Goal: Task Accomplishment & Management: Use online tool/utility

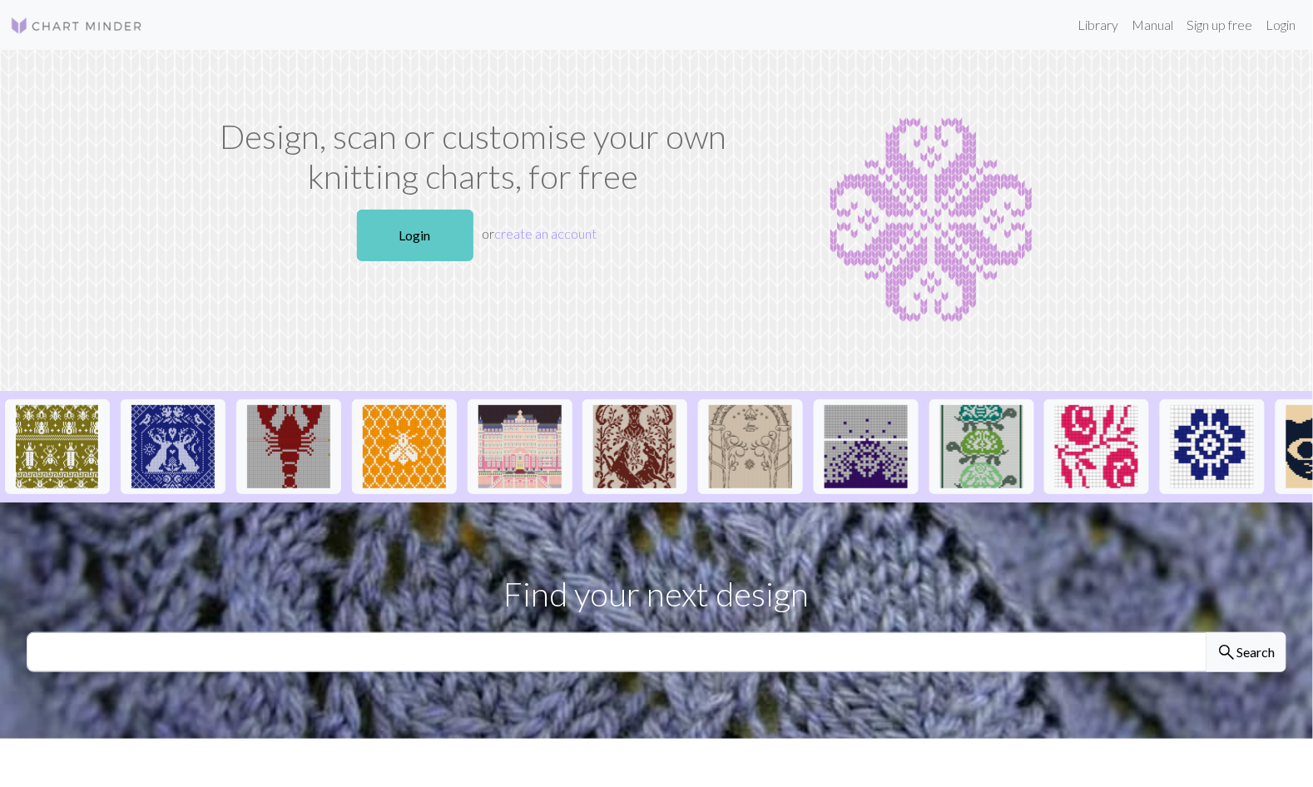
click at [395, 251] on link "Login" at bounding box center [415, 236] width 117 height 52
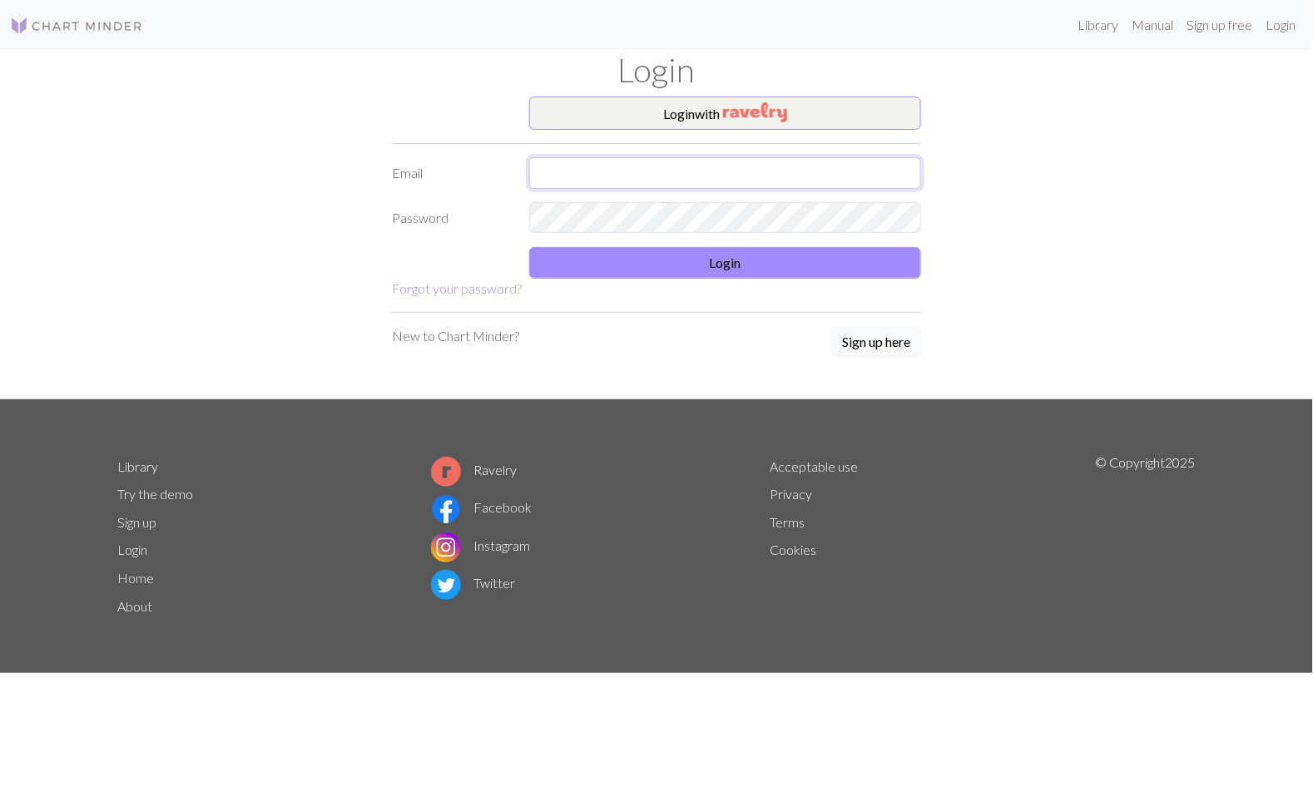
click at [564, 176] on input "text" at bounding box center [725, 173] width 392 height 32
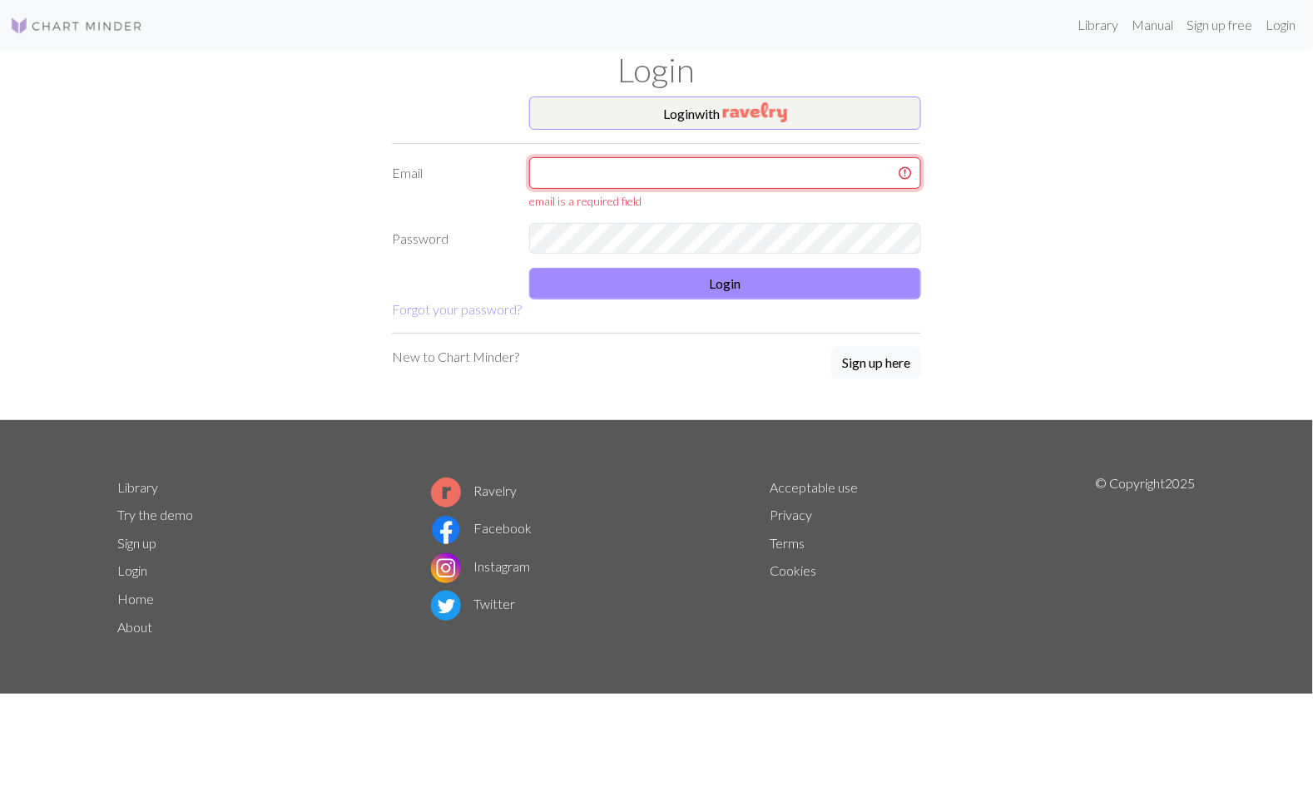
type input "[EMAIL_ADDRESS][DOMAIN_NAME]"
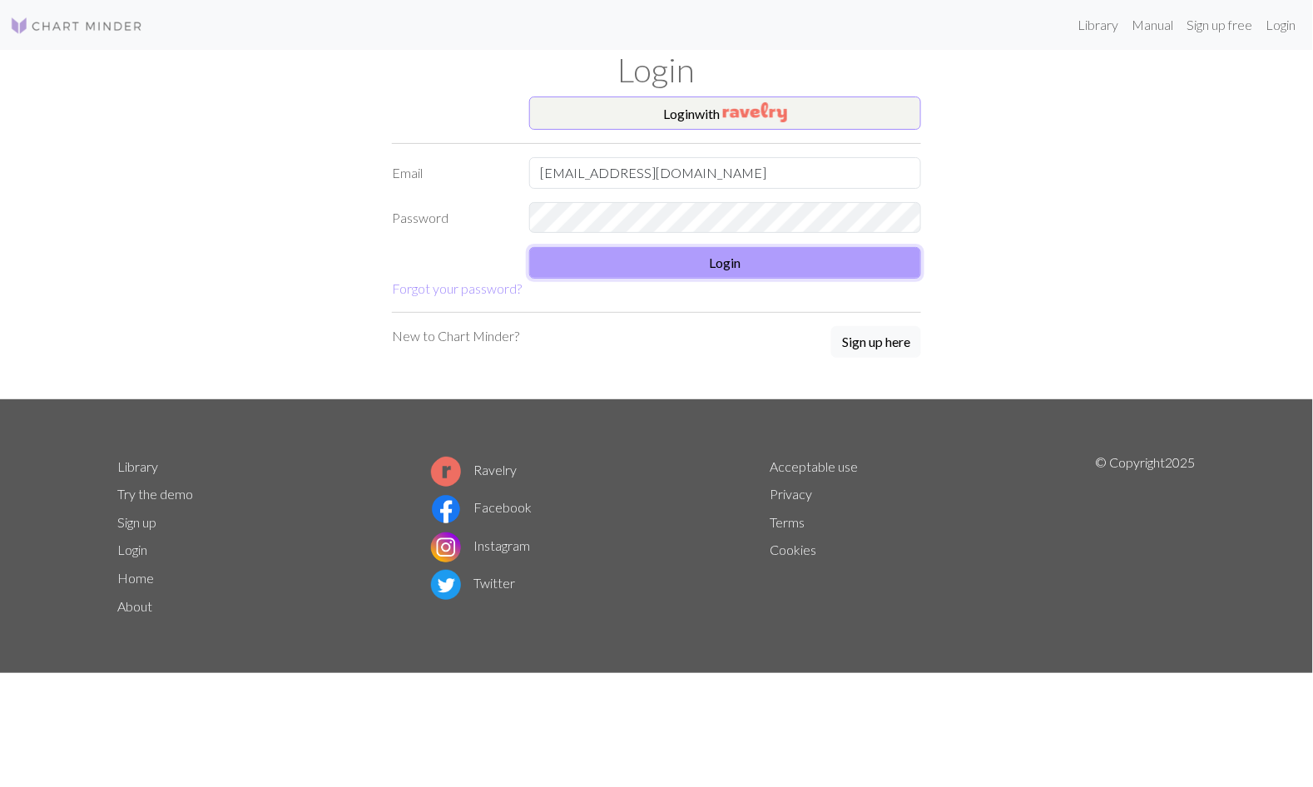
click at [589, 259] on button "Login" at bounding box center [725, 263] width 392 height 32
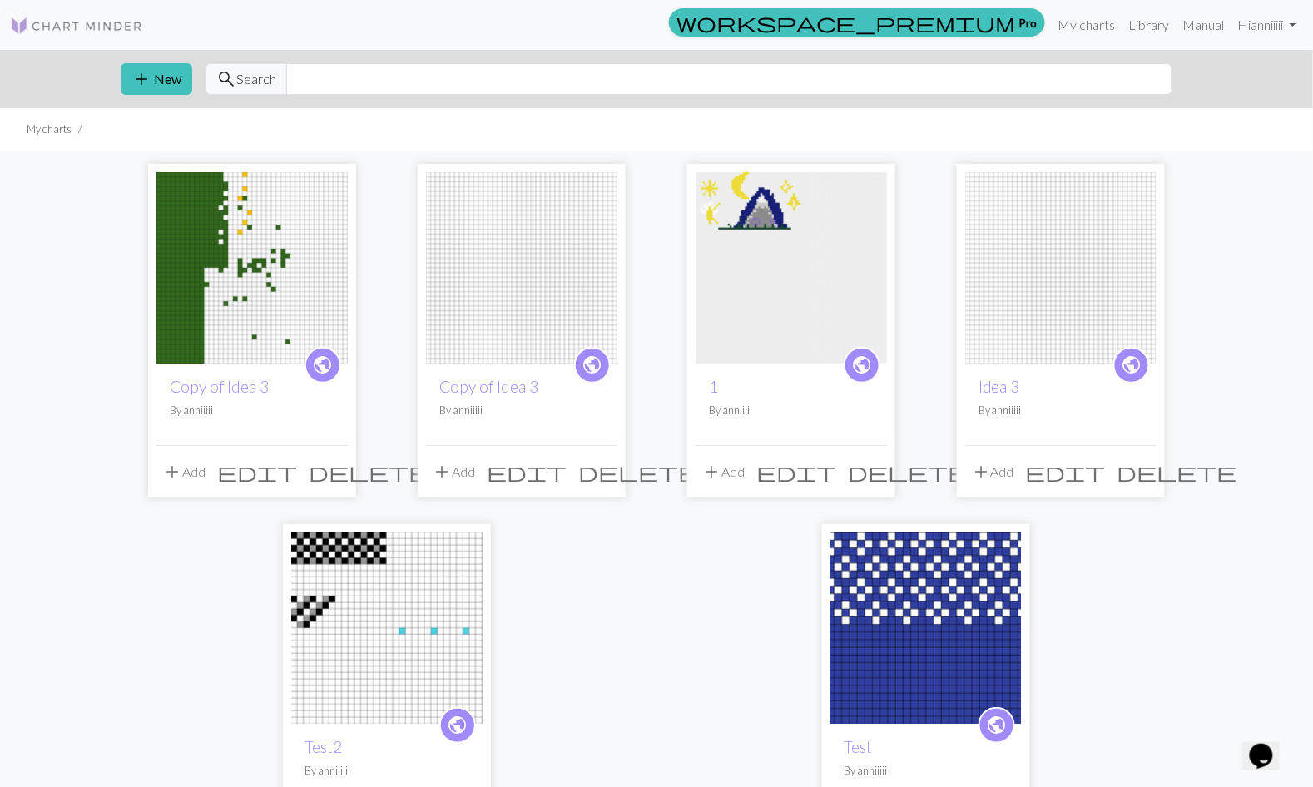
click at [519, 315] on img at bounding box center [521, 267] width 191 height 191
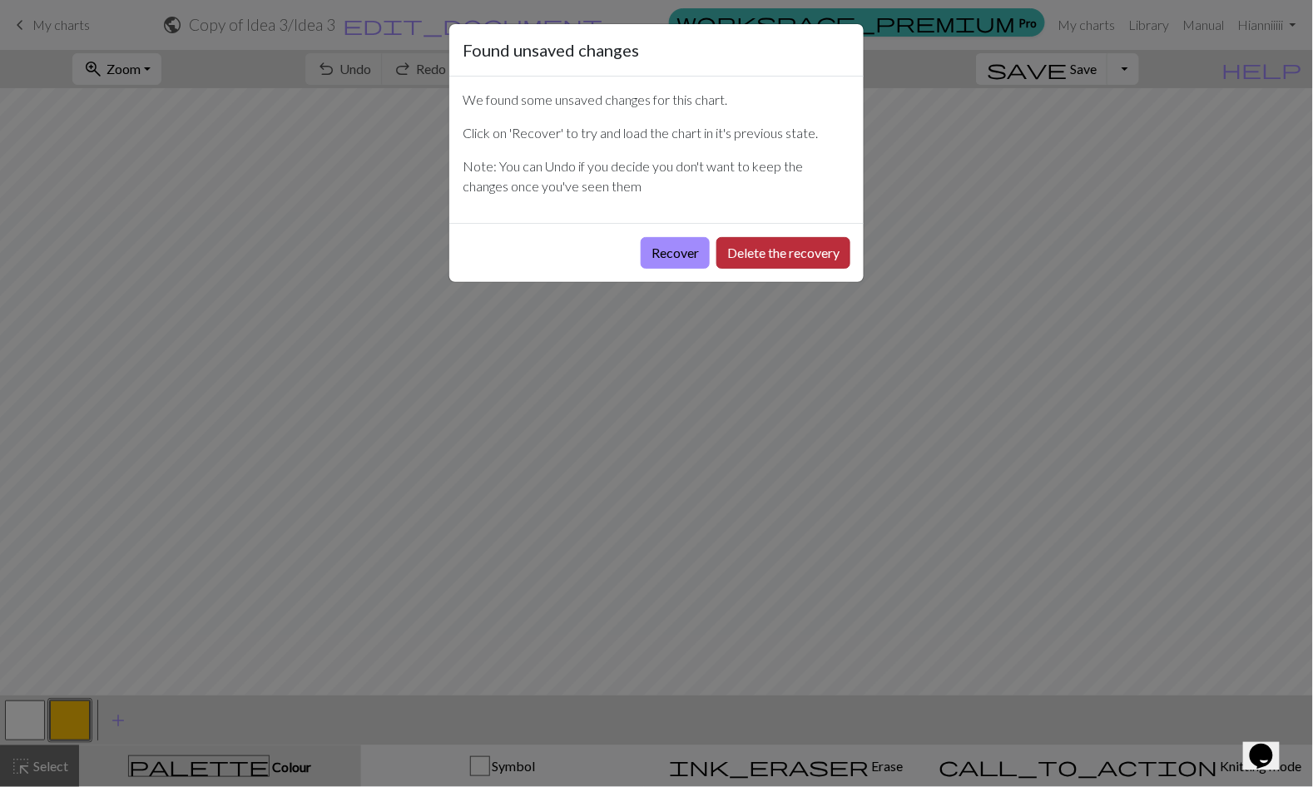
click at [762, 262] on button "Delete the recovery" at bounding box center [784, 253] width 134 height 32
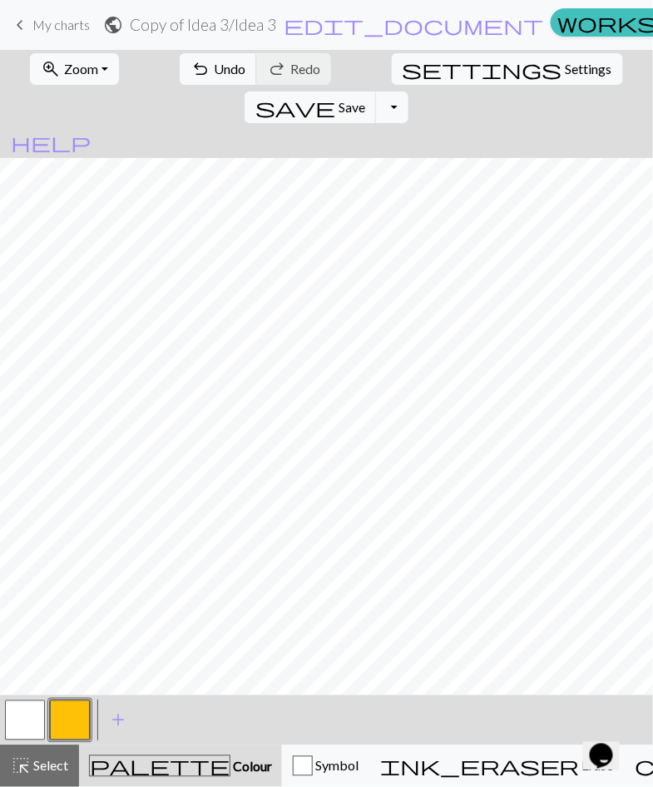
click at [231, 769] on span "Colour" at bounding box center [252, 767] width 42 height 16
click at [122, 708] on button "add Add a colour" at bounding box center [118, 721] width 42 height 42
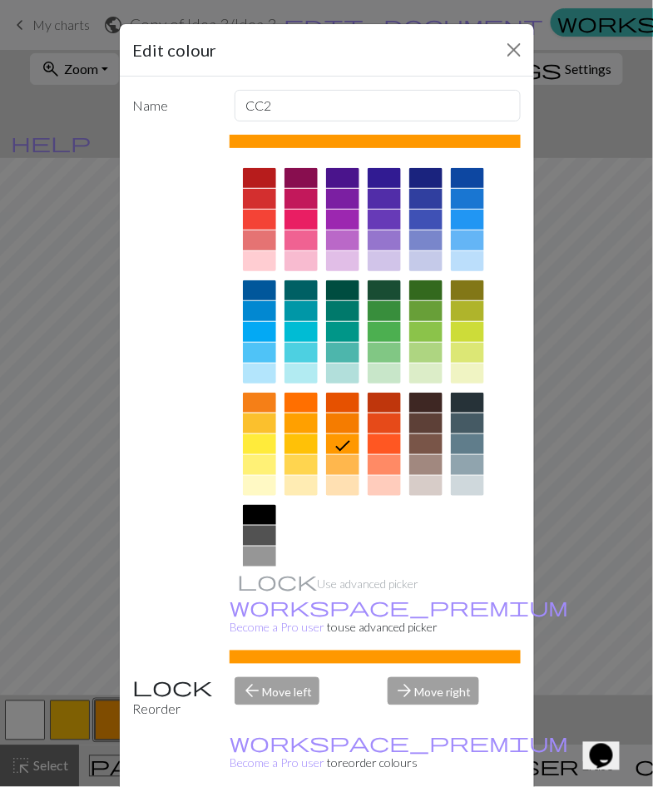
click at [435, 412] on div at bounding box center [426, 449] width 33 height 112
click at [417, 429] on div at bounding box center [426, 424] width 33 height 20
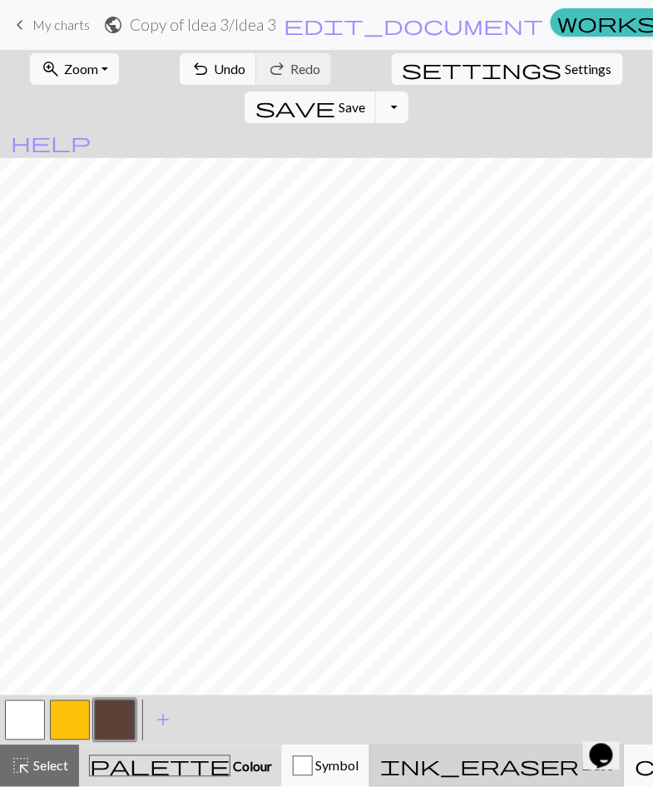
click at [580, 771] on span "Erase" at bounding box center [597, 766] width 34 height 16
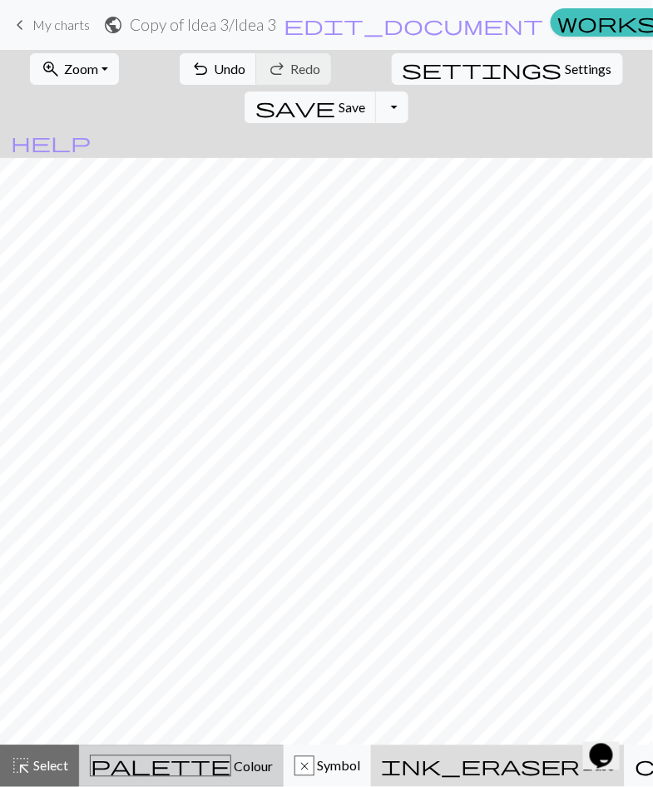
click at [231, 768] on span "Colour" at bounding box center [252, 767] width 42 height 16
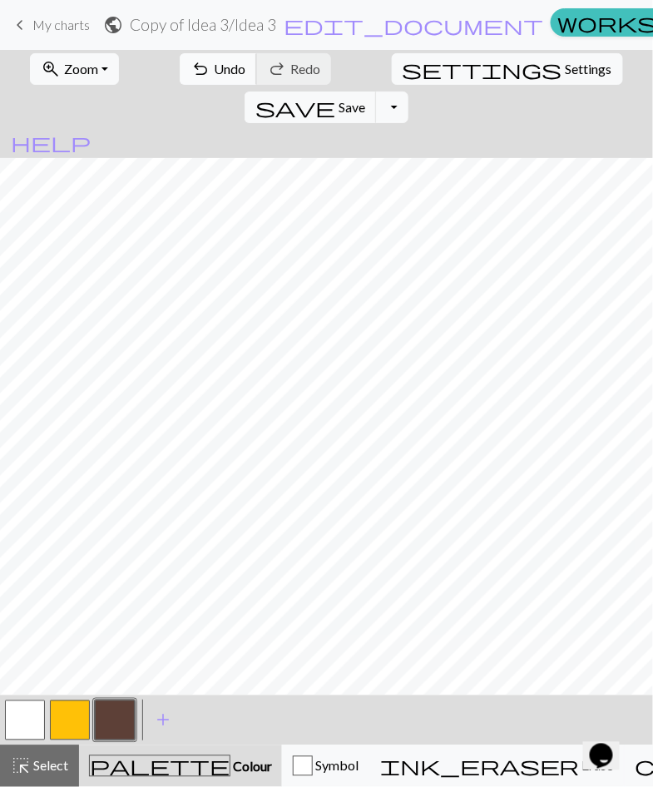
click at [191, 71] on span "undo" at bounding box center [201, 68] width 20 height 23
click at [191, 67] on span "undo" at bounding box center [201, 68] width 20 height 23
click at [214, 72] on span "Undo" at bounding box center [230, 69] width 32 height 16
click at [194, 77] on button "undo Undo Undo" at bounding box center [218, 69] width 77 height 32
click at [214, 68] on span "Undo" at bounding box center [230, 69] width 32 height 16
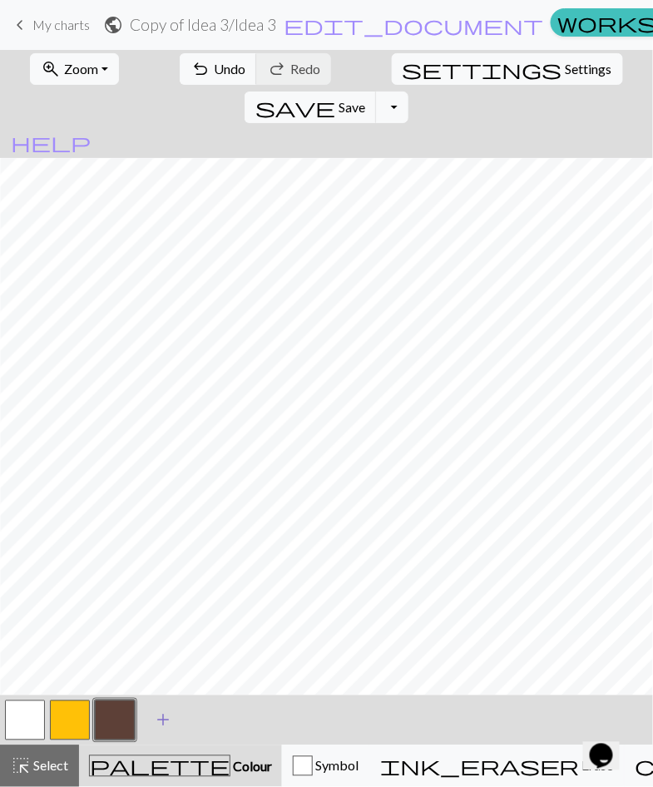
click at [162, 722] on span "add" at bounding box center [163, 720] width 20 height 23
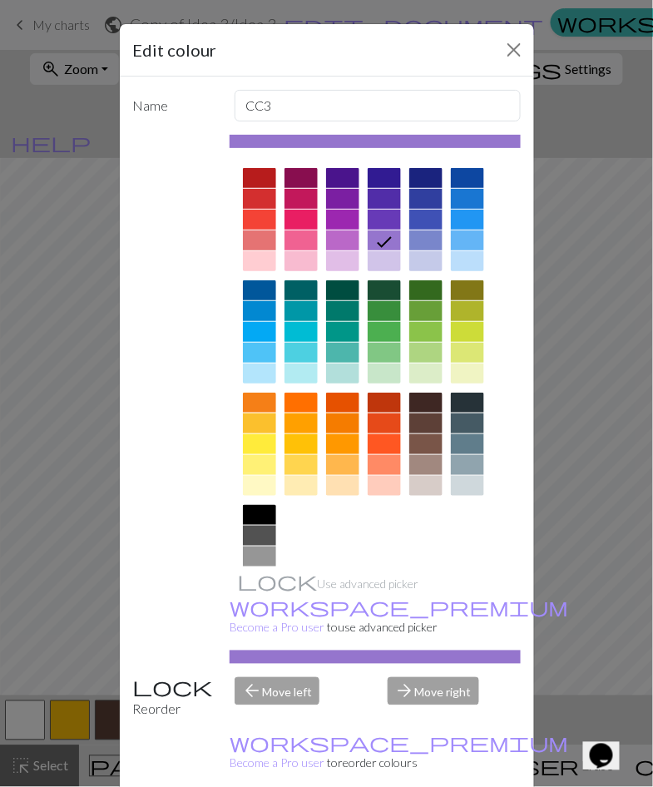
click at [261, 531] on div at bounding box center [259, 536] width 33 height 20
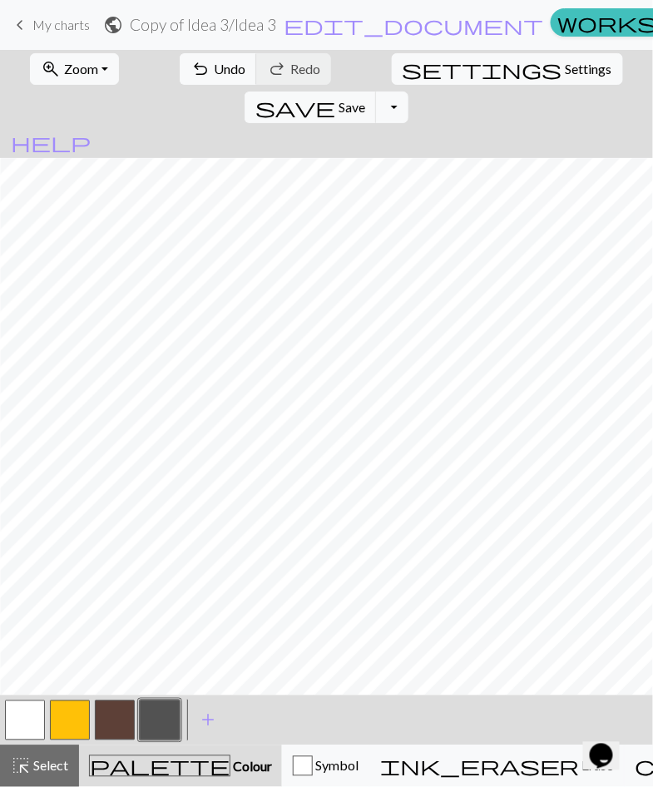
click at [161, 718] on button "button" at bounding box center [160, 721] width 40 height 40
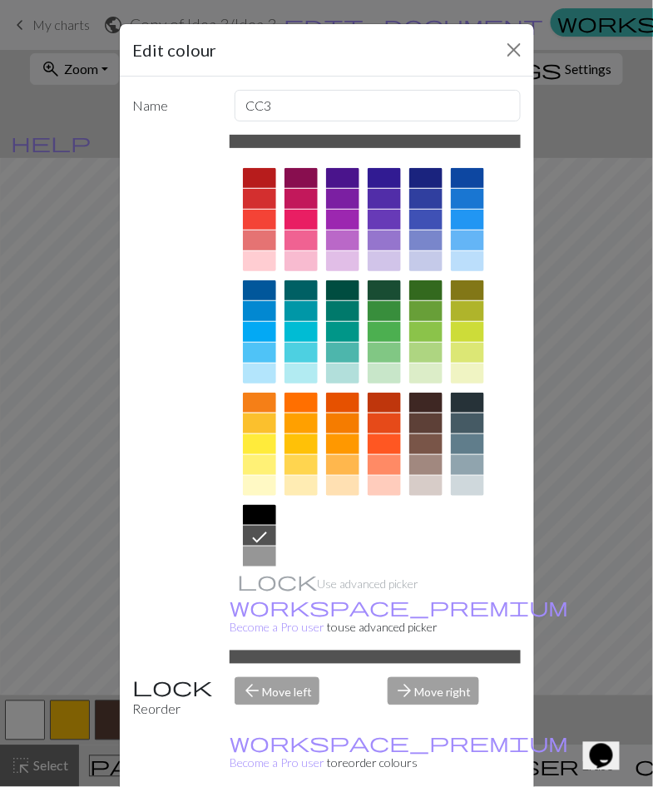
click at [261, 538] on icon at bounding box center [260, 538] width 15 height 11
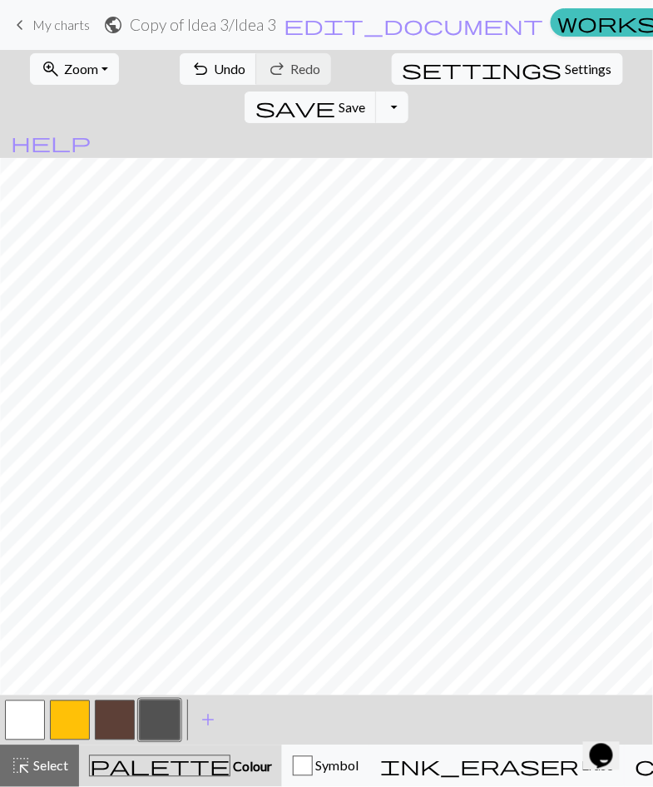
click at [155, 723] on button "button" at bounding box center [160, 721] width 40 height 40
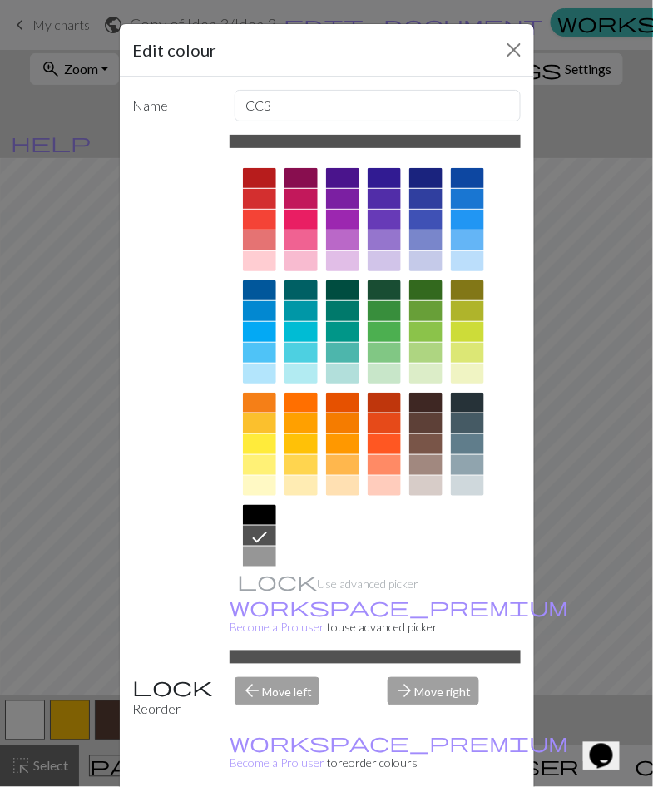
click at [563, 510] on div "Edit colour Name CC3 Use advanced picker workspace_premium Become a Pro user to…" at bounding box center [326, 393] width 653 height 787
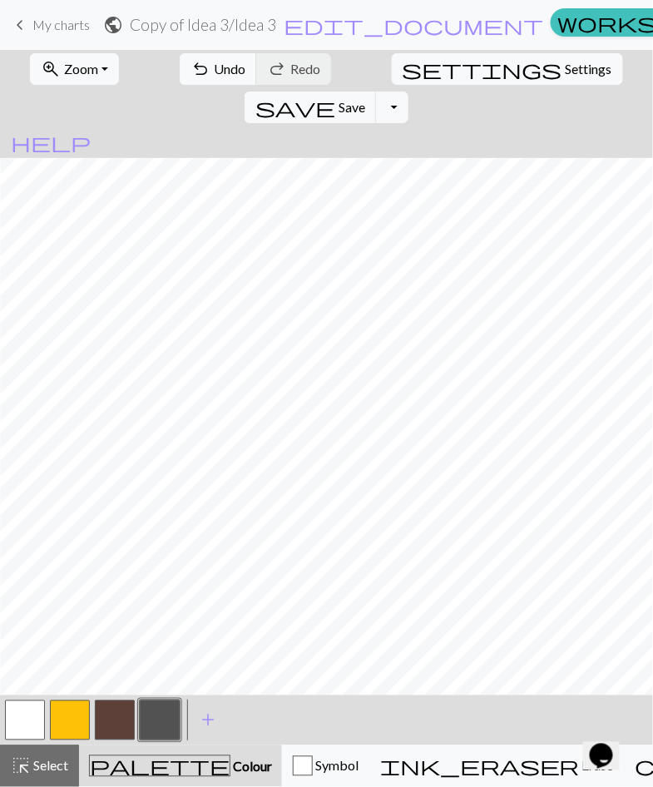
click at [231, 768] on span "Colour" at bounding box center [252, 767] width 42 height 16
click at [313, 767] on span "Symbol" at bounding box center [336, 766] width 46 height 16
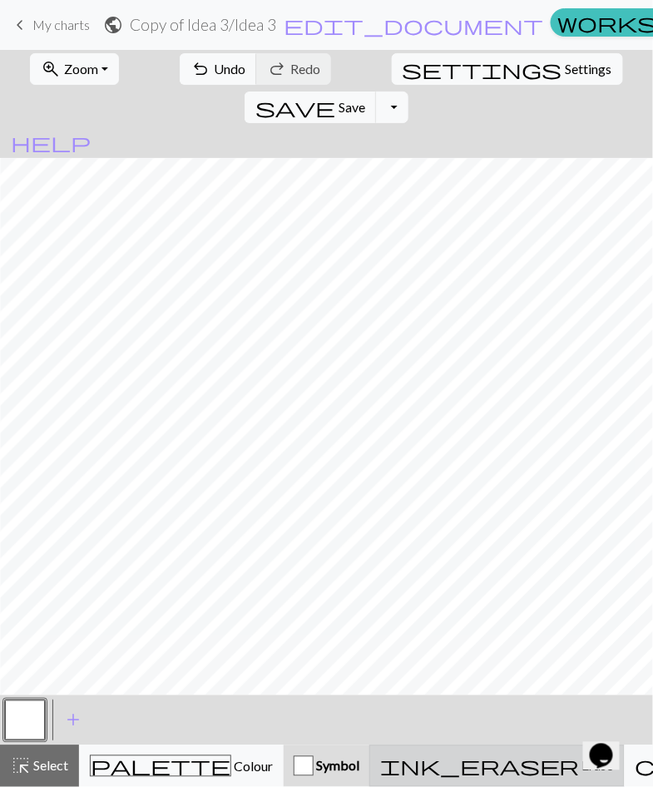
click at [580, 770] on span "Erase" at bounding box center [597, 766] width 34 height 16
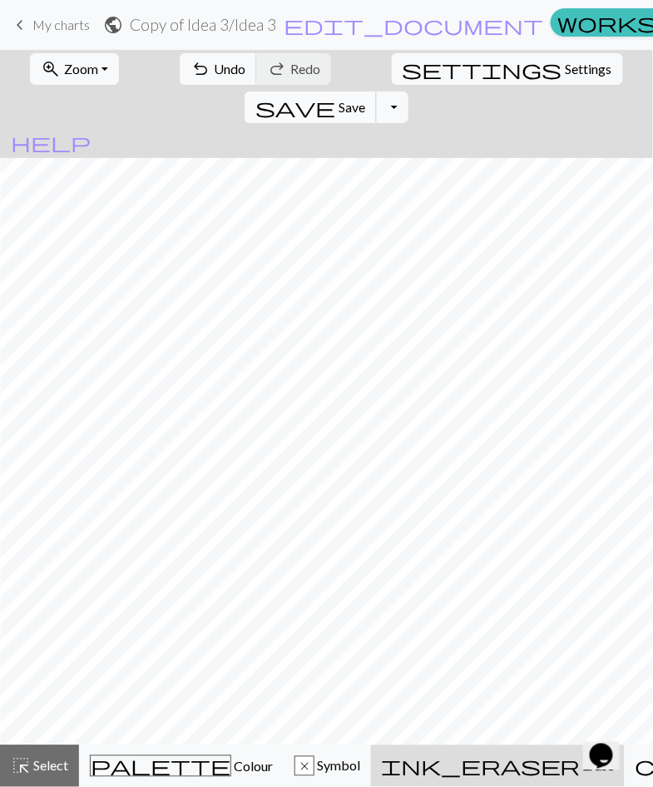
click at [365, 99] on span "Save" at bounding box center [352, 107] width 27 height 16
click at [408, 92] on button "Toggle Dropdown" at bounding box center [392, 108] width 32 height 32
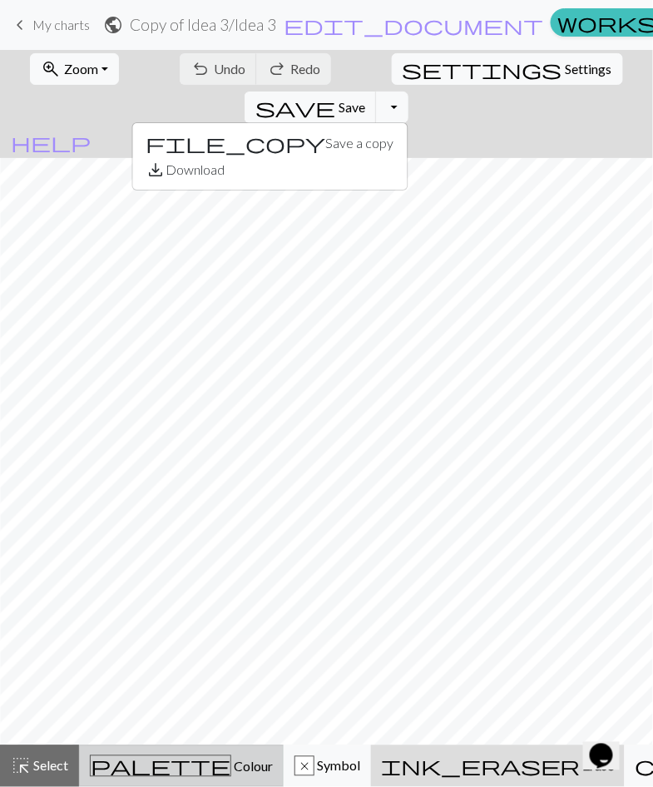
click at [135, 775] on span "palette" at bounding box center [161, 766] width 140 height 23
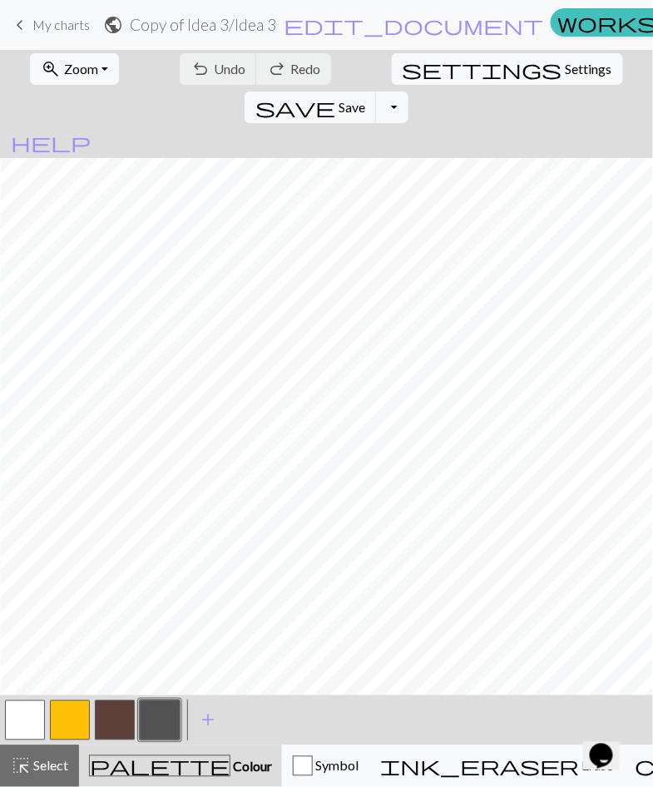
click at [160, 714] on button "button" at bounding box center [160, 721] width 40 height 40
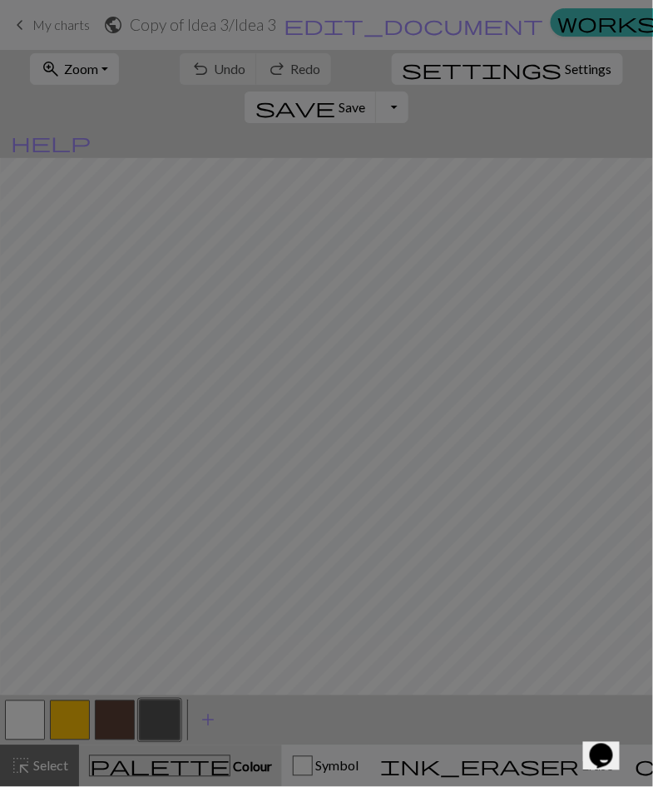
click at [400, 413] on div at bounding box center [384, 403] width 33 height 20
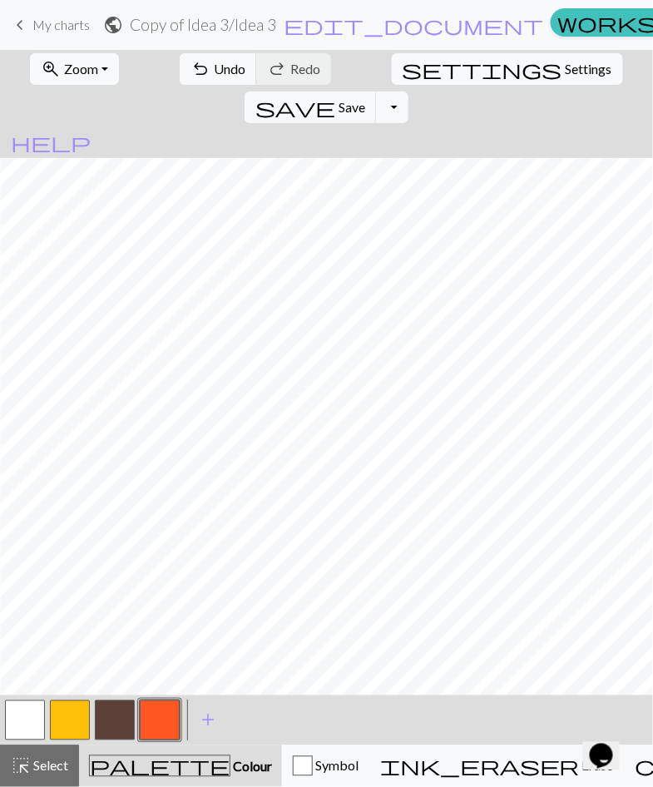
click at [10, 28] on span "keyboard_arrow_left" at bounding box center [20, 24] width 20 height 23
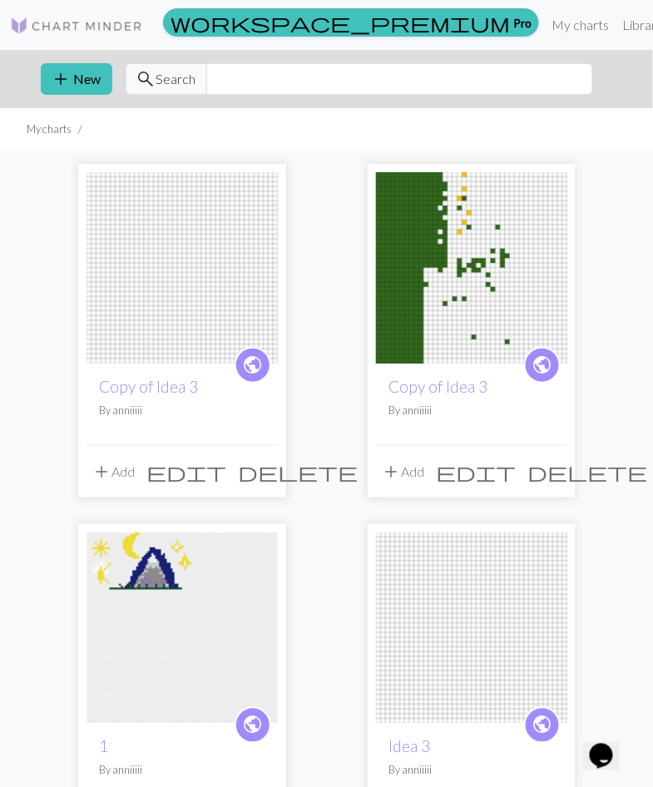
click at [189, 292] on img at bounding box center [182, 267] width 191 height 191
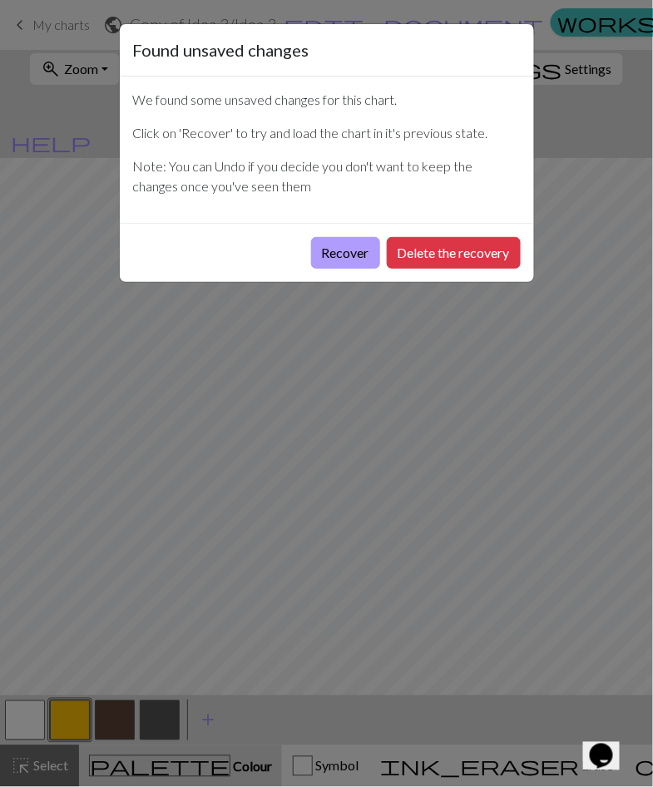
click at [331, 242] on button "Recover" at bounding box center [345, 253] width 69 height 32
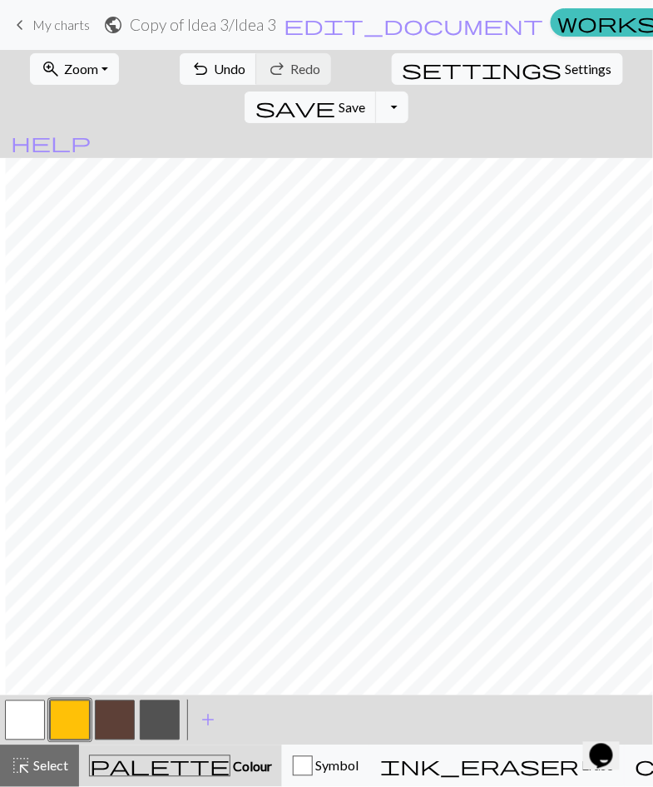
scroll to position [0, 118]
click at [211, 717] on span "add" at bounding box center [208, 720] width 20 height 23
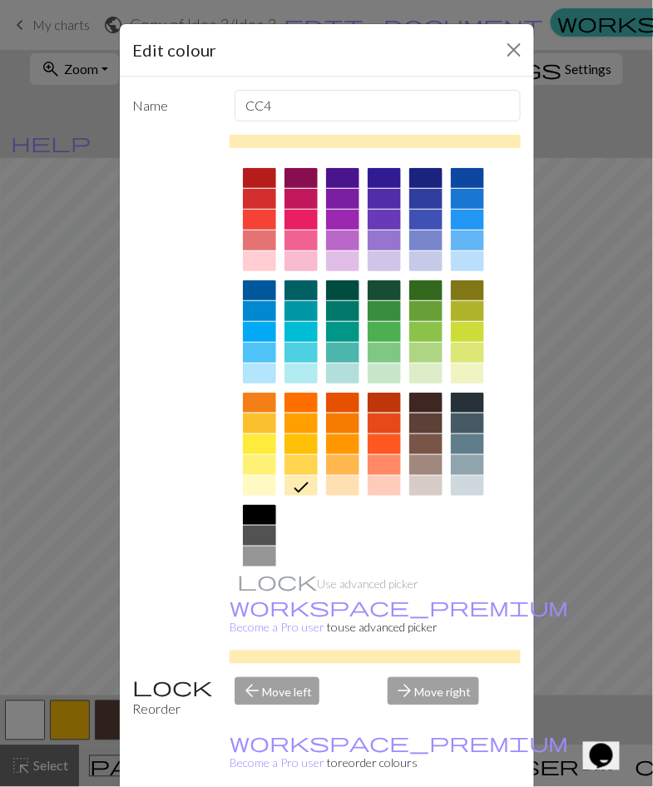
click at [303, 366] on div at bounding box center [301, 374] width 33 height 20
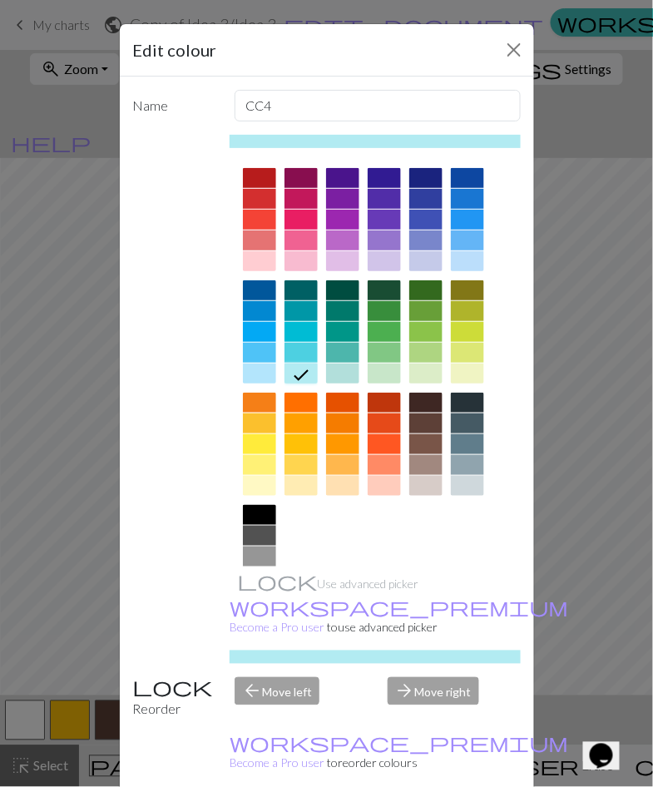
click at [262, 340] on div at bounding box center [259, 332] width 33 height 20
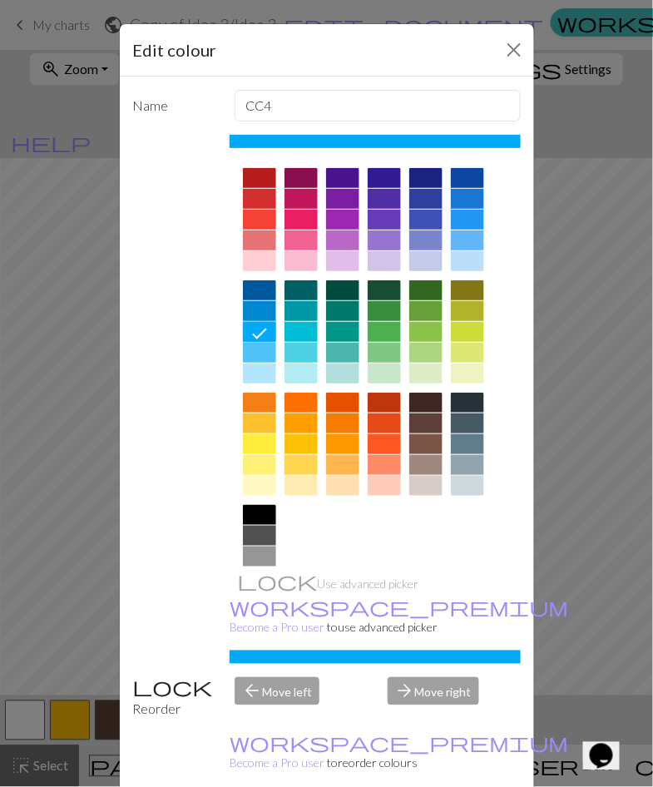
click at [470, 236] on div at bounding box center [467, 241] width 33 height 20
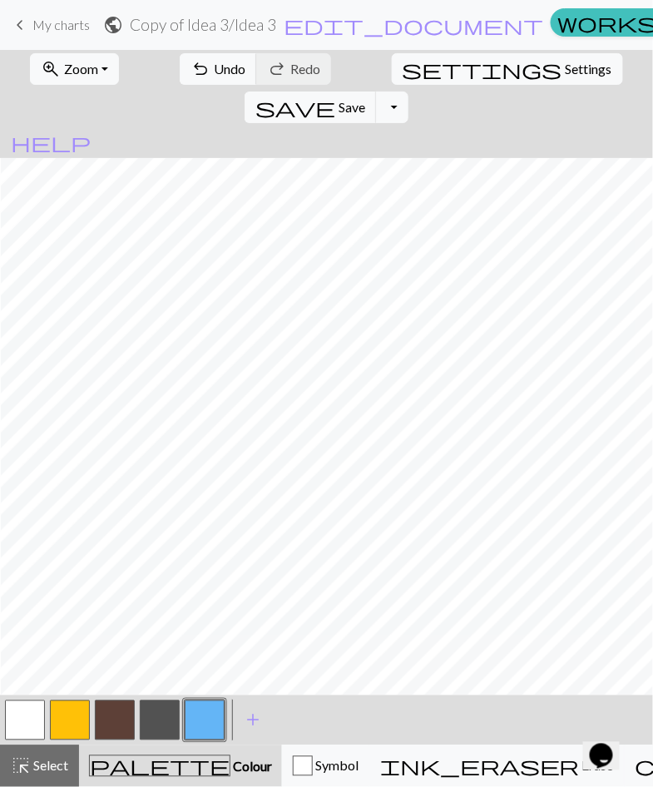
click at [154, 716] on button "button" at bounding box center [160, 721] width 40 height 40
click at [191, 83] on button "undo Undo Undo" at bounding box center [218, 69] width 77 height 32
click at [198, 77] on button "undo Undo Undo" at bounding box center [218, 69] width 77 height 32
click at [214, 68] on span "Undo" at bounding box center [230, 69] width 32 height 16
click at [214, 73] on span "Undo" at bounding box center [230, 69] width 32 height 16
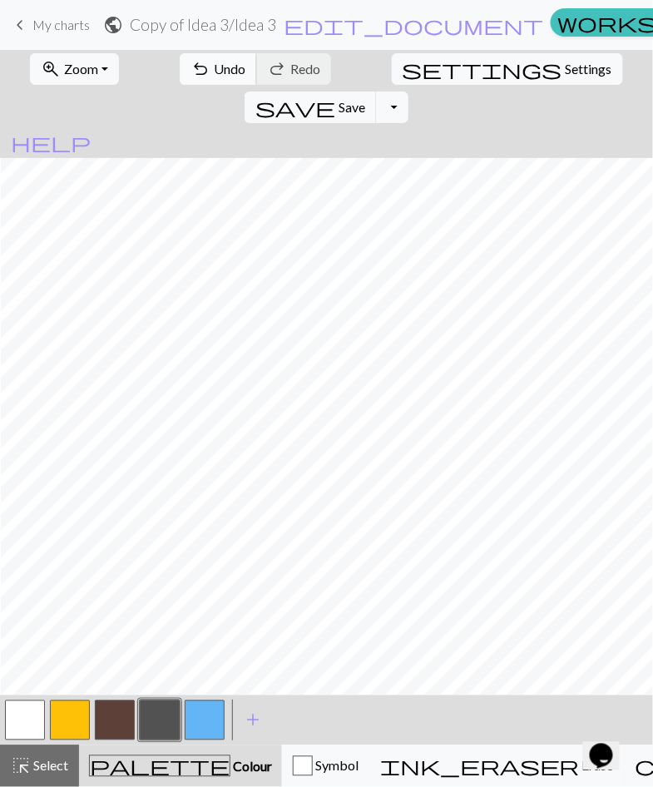
click at [214, 73] on span "Undo" at bounding box center [230, 69] width 32 height 16
click at [214, 64] on span "Undo" at bounding box center [230, 69] width 32 height 16
click at [214, 72] on span "Undo" at bounding box center [230, 69] width 32 height 16
click at [214, 62] on span "Undo" at bounding box center [230, 69] width 32 height 16
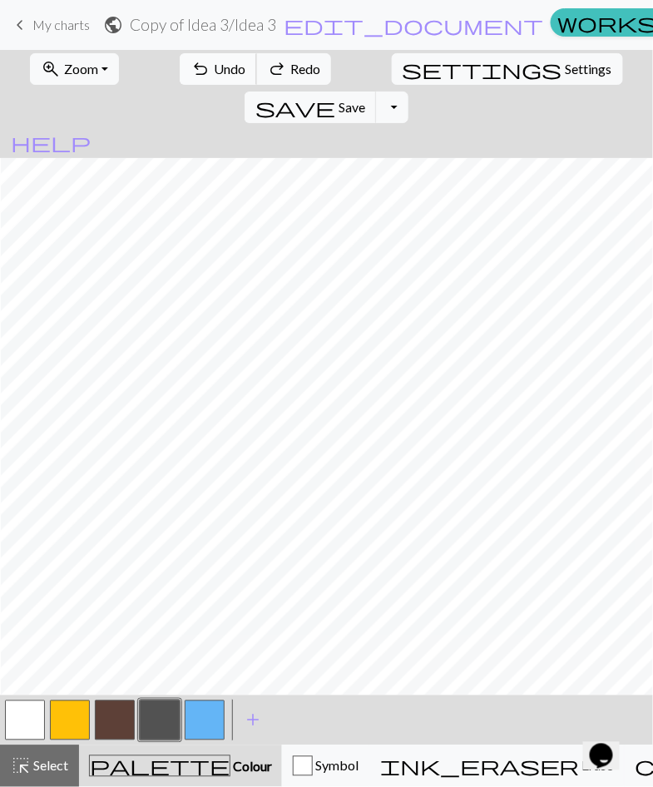
click at [214, 65] on span "Undo" at bounding box center [230, 69] width 32 height 16
click at [214, 68] on span "Undo" at bounding box center [230, 69] width 32 height 16
click at [200, 713] on button "button" at bounding box center [205, 721] width 40 height 40
click at [204, 60] on button "undo Undo Undo" at bounding box center [218, 69] width 77 height 32
click at [214, 69] on span "Undo" at bounding box center [230, 69] width 32 height 16
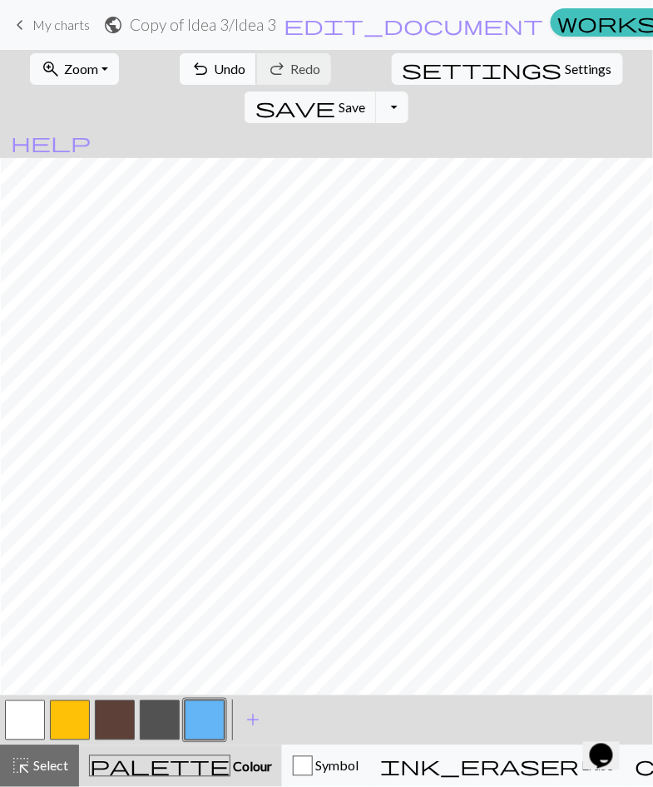
click at [214, 62] on span "Undo" at bounding box center [230, 69] width 32 height 16
click at [32, 718] on button "button" at bounding box center [25, 721] width 40 height 40
click at [200, 705] on button "button" at bounding box center [205, 721] width 40 height 40
click at [214, 66] on span "Undo" at bounding box center [230, 69] width 32 height 16
click at [214, 72] on span "Undo" at bounding box center [230, 69] width 32 height 16
